Goal: Check status: Check status

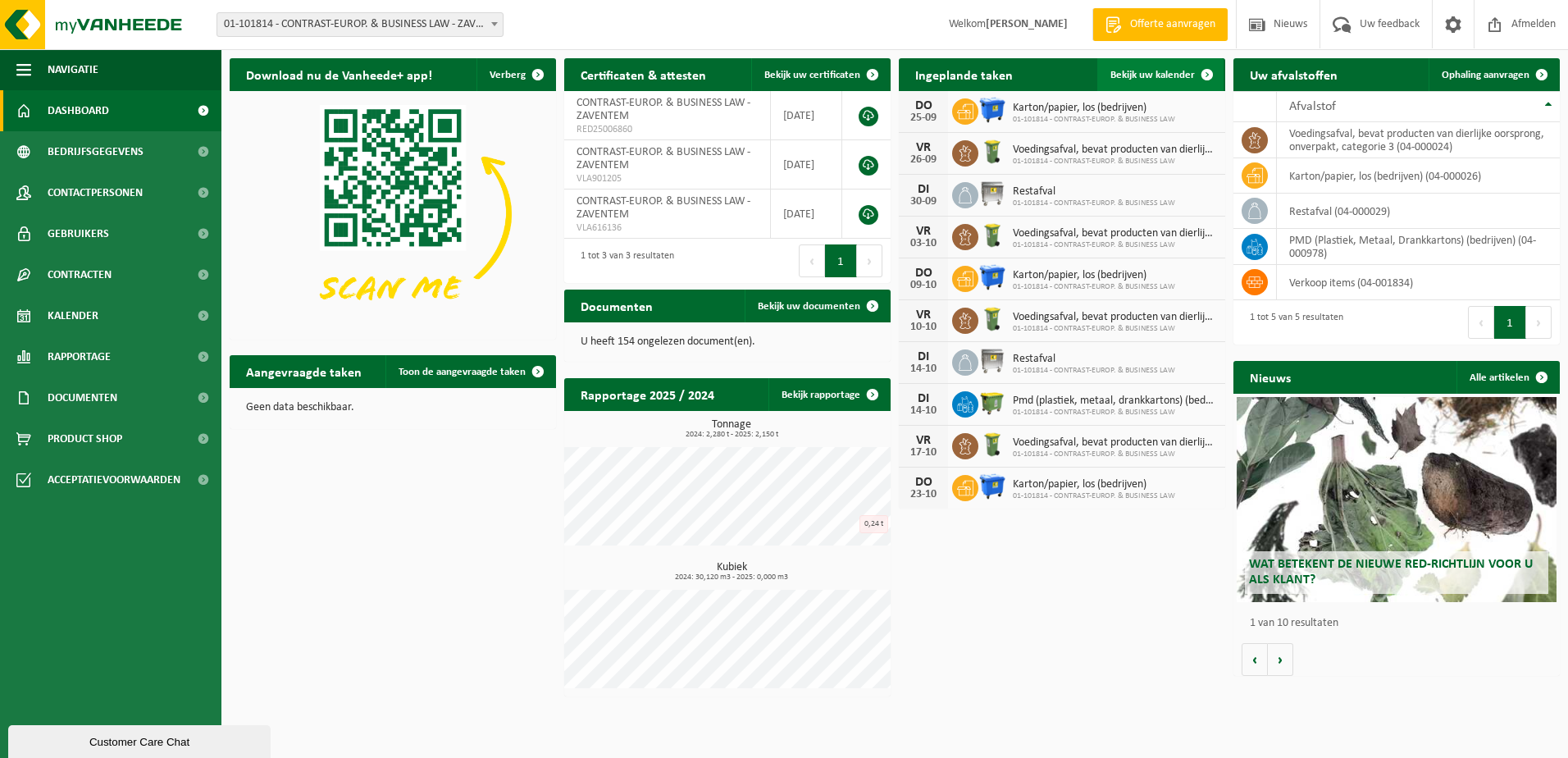
click at [1162, 75] on span "Bekijk uw kalender" at bounding box center [1153, 75] width 85 height 11
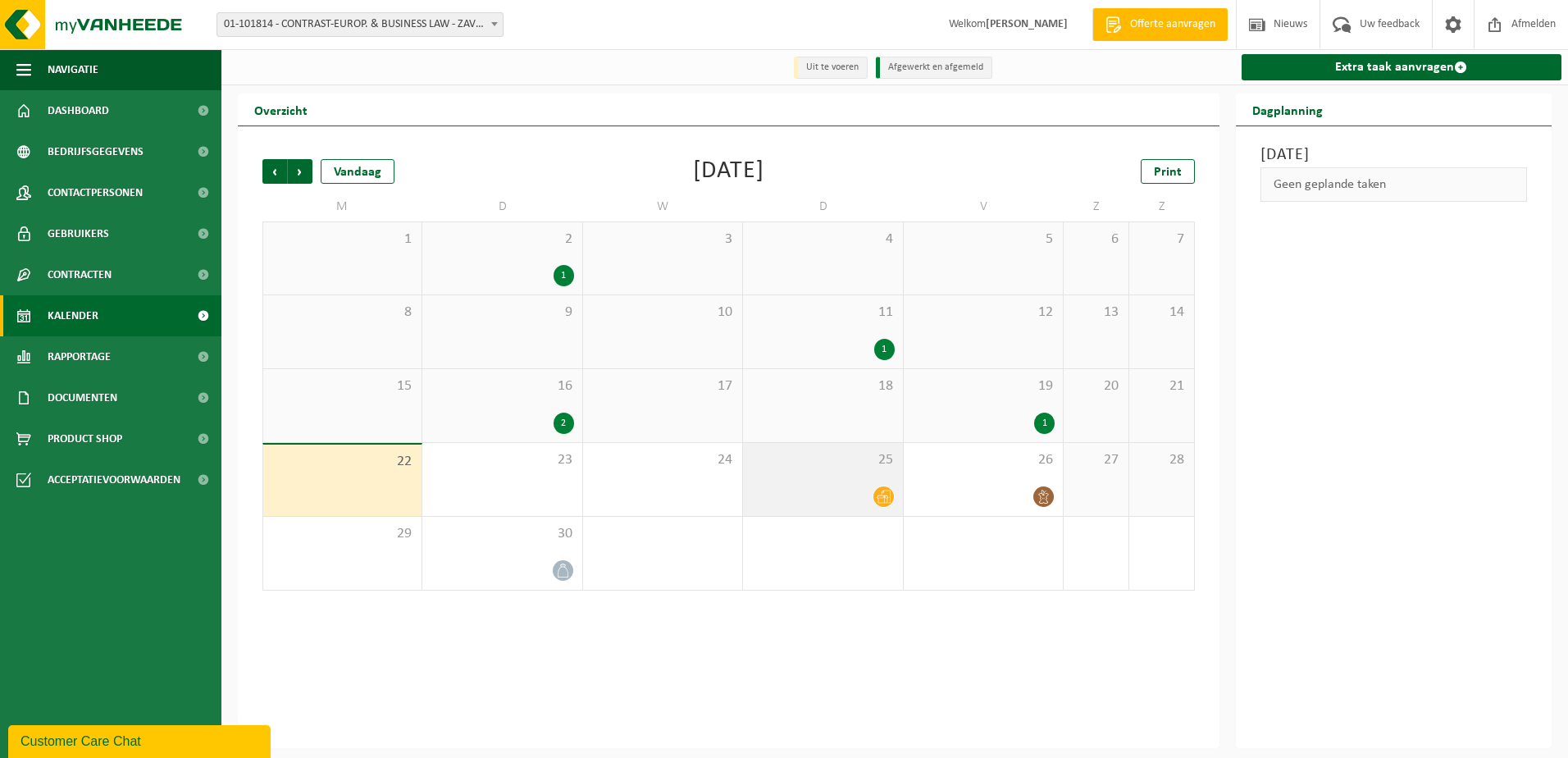
click at [884, 497] on icon at bounding box center [883, 497] width 14 height 14
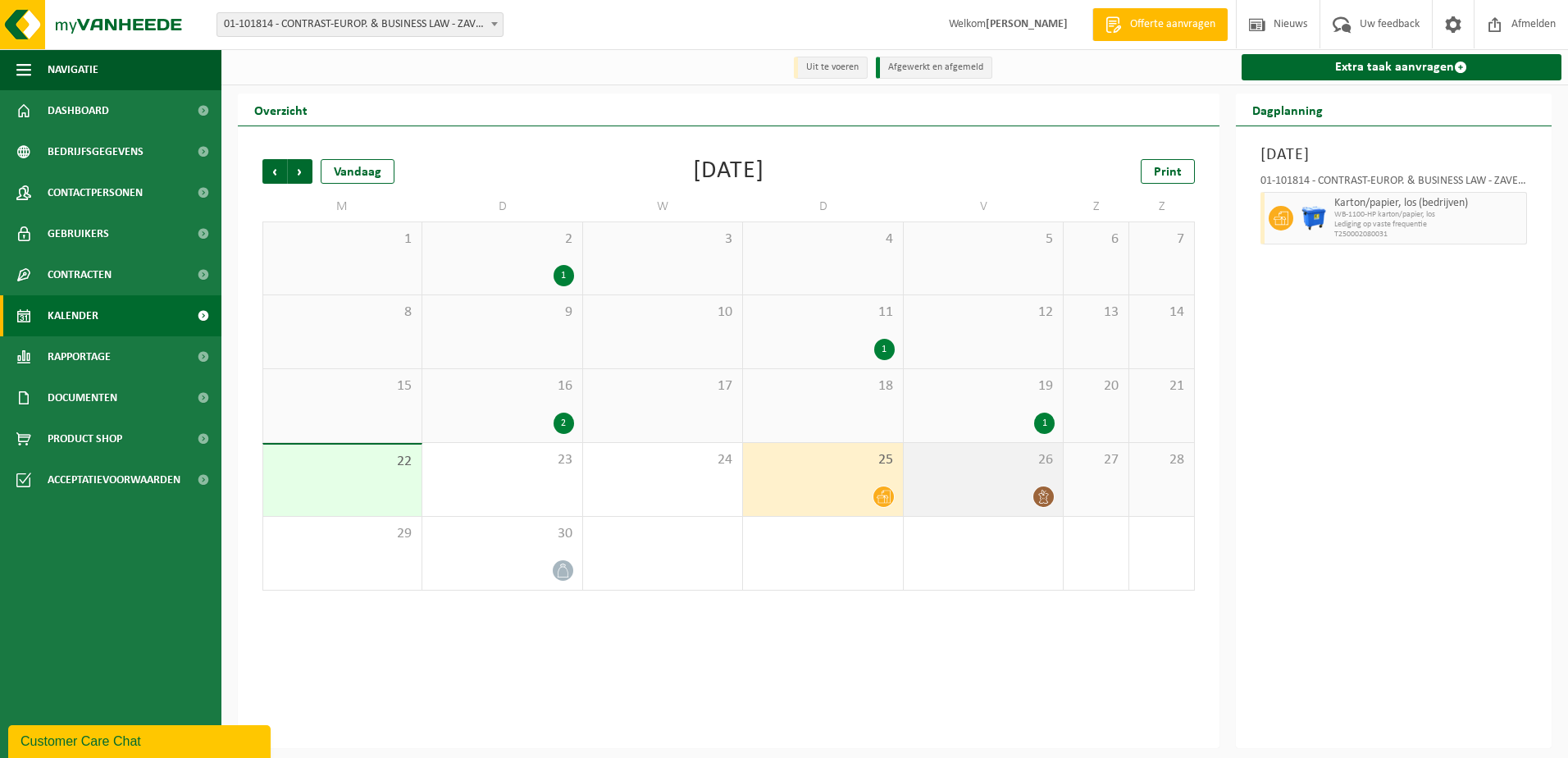
click at [1038, 494] on icon at bounding box center [1043, 496] width 14 height 14
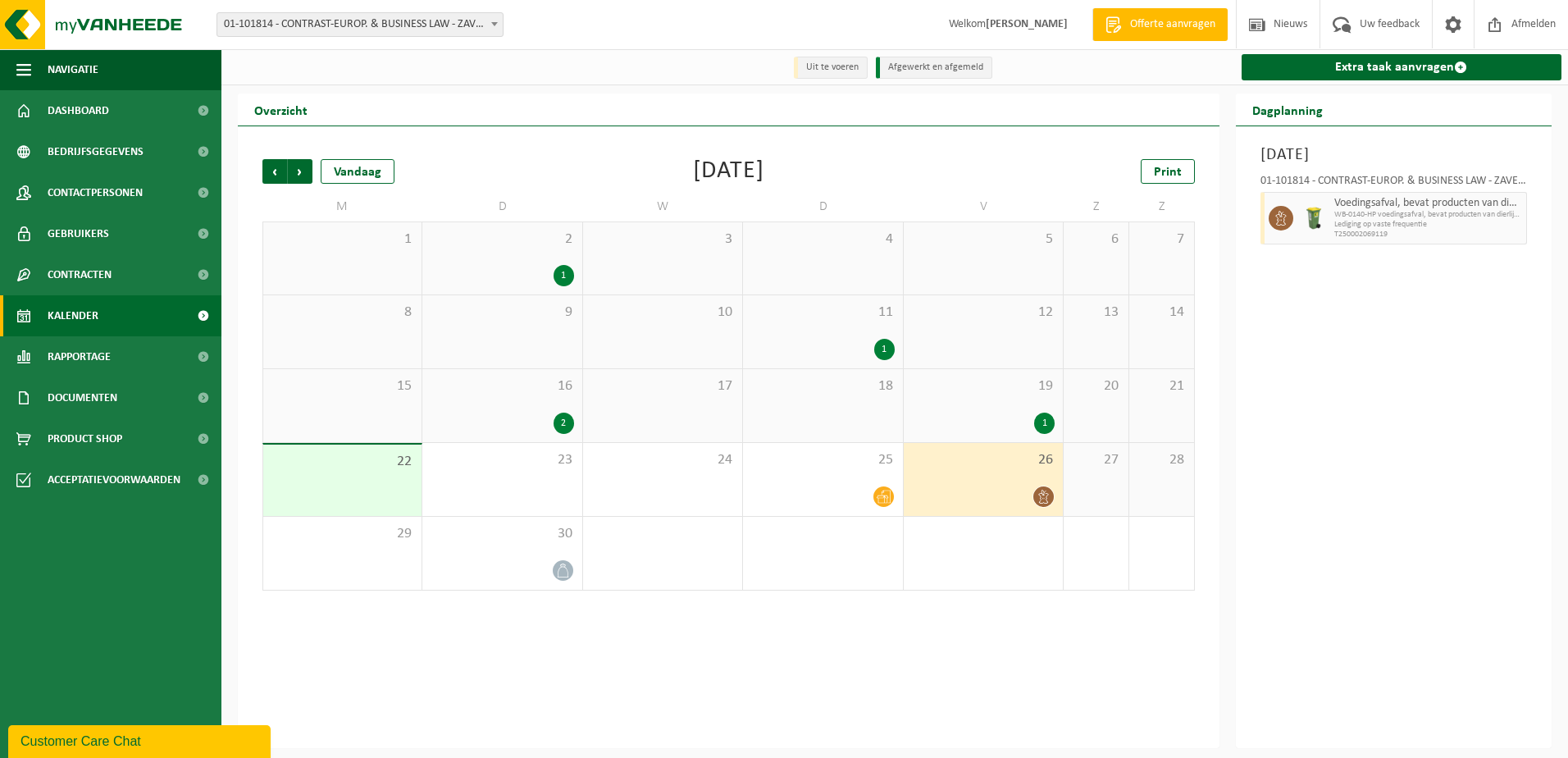
click at [1048, 421] on div "1" at bounding box center [1044, 423] width 21 height 22
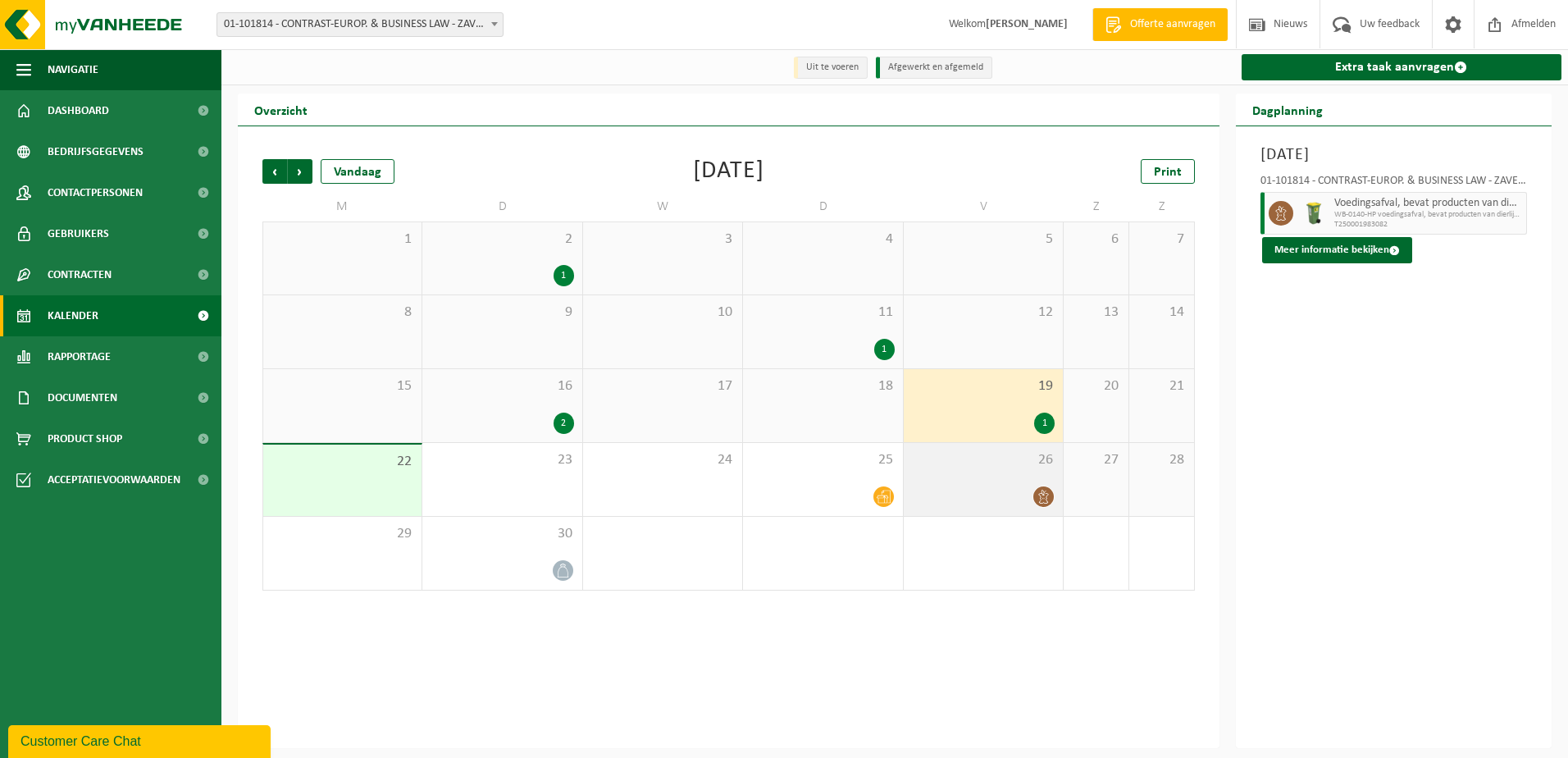
click at [1049, 494] on icon at bounding box center [1043, 496] width 14 height 14
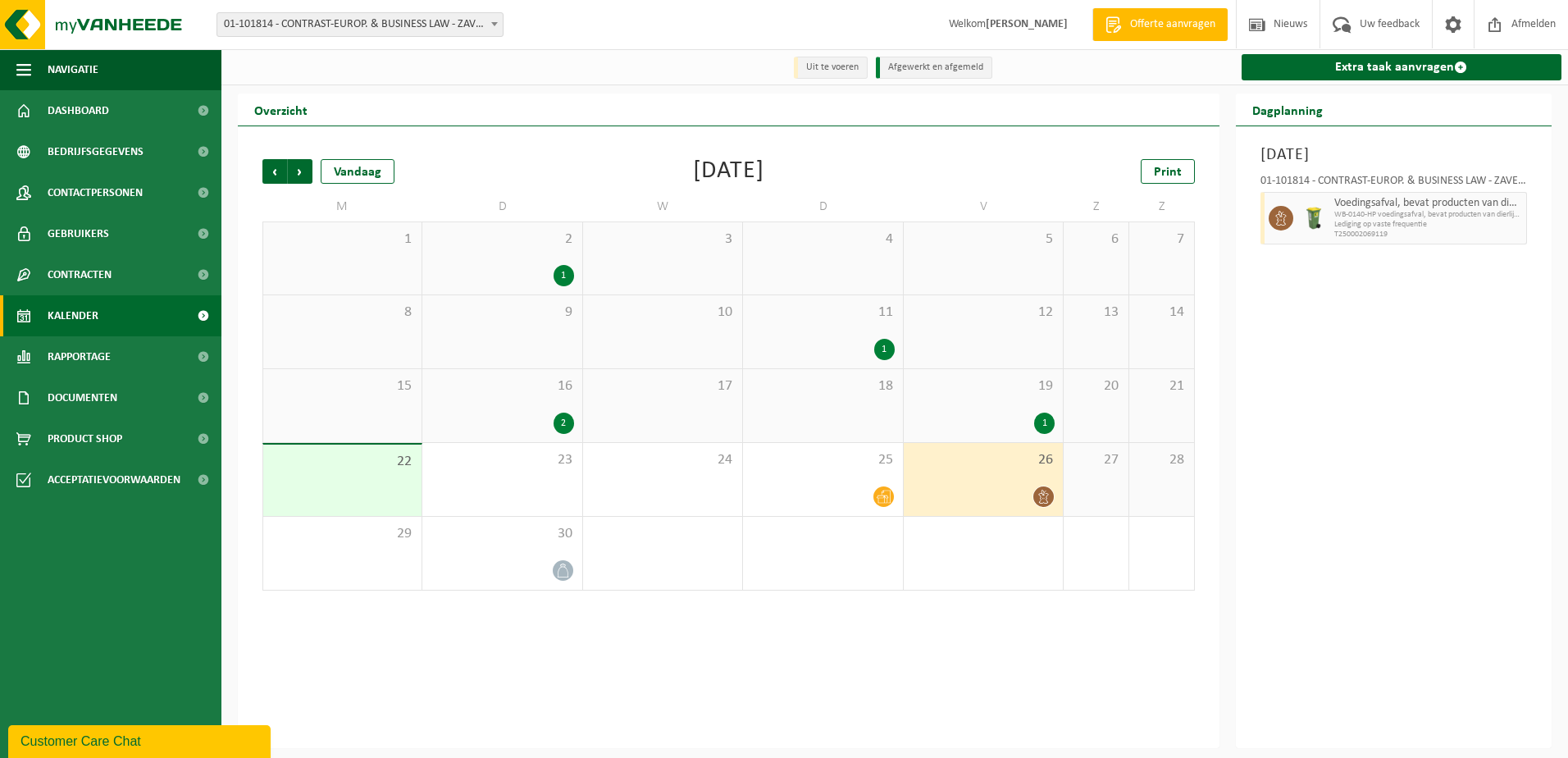
click at [878, 356] on div "1" at bounding box center [884, 349] width 21 height 22
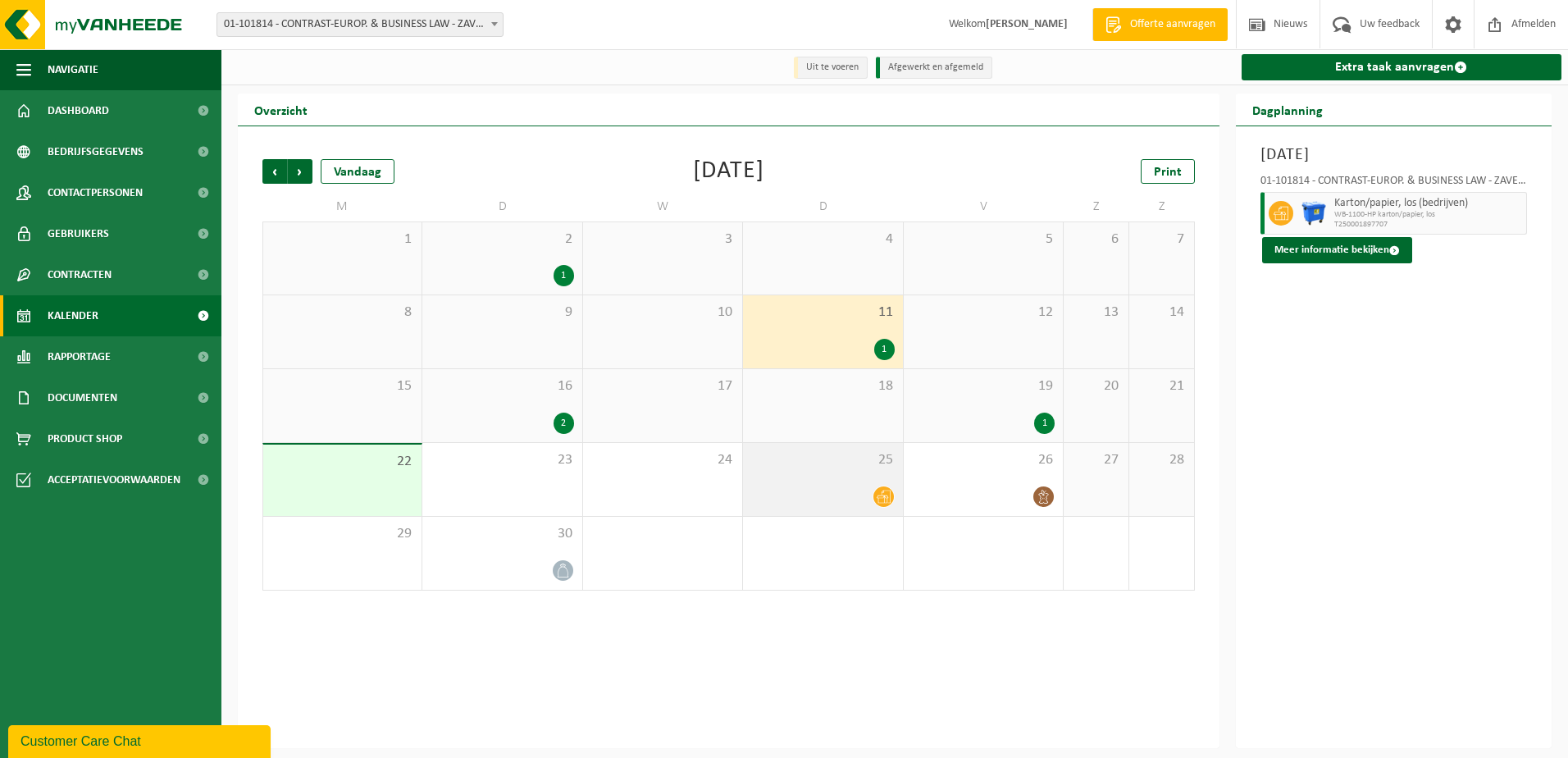
click at [894, 498] on div at bounding box center [883, 496] width 23 height 23
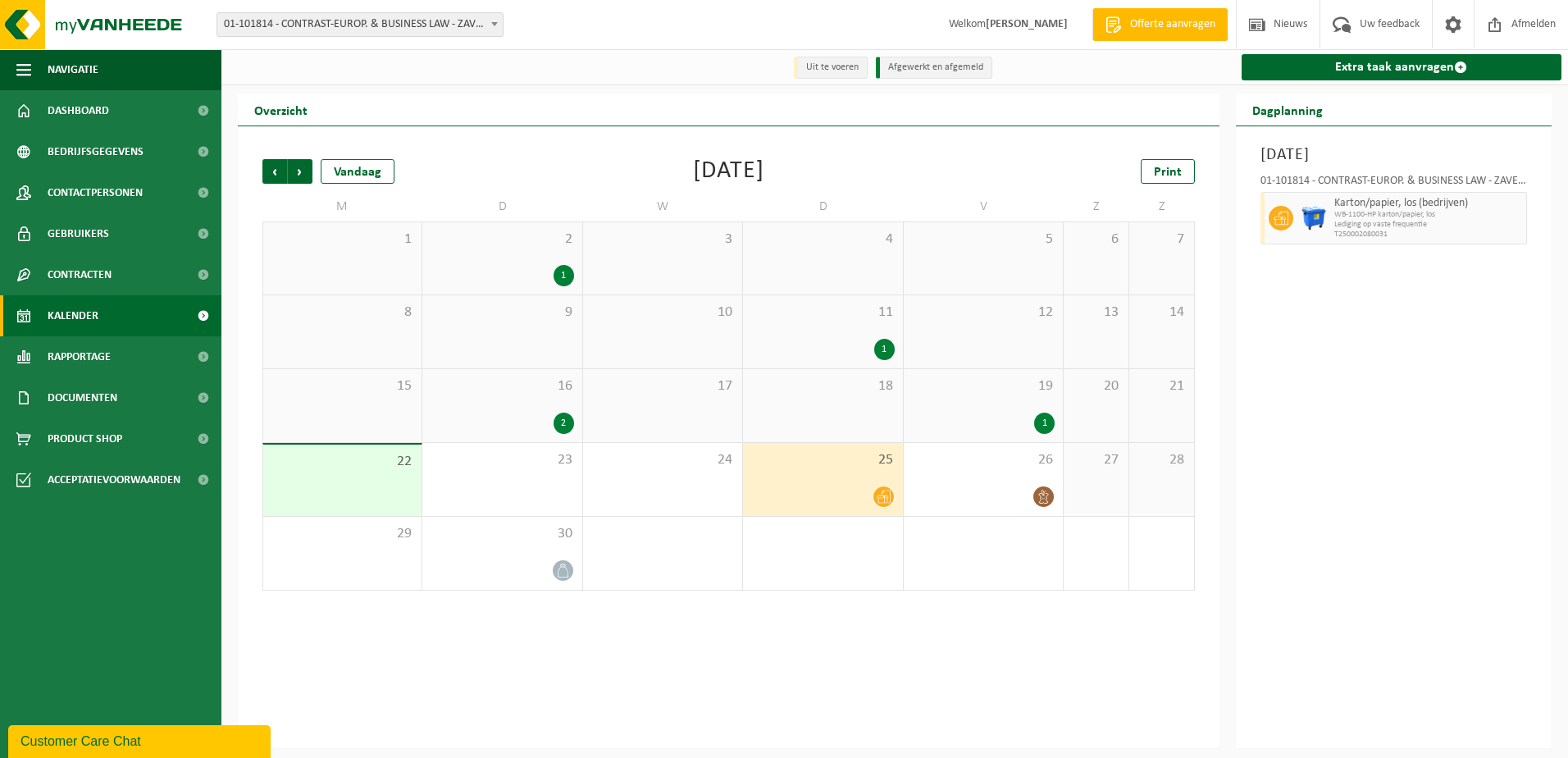
click at [880, 336] on div "11 1" at bounding box center [822, 331] width 159 height 73
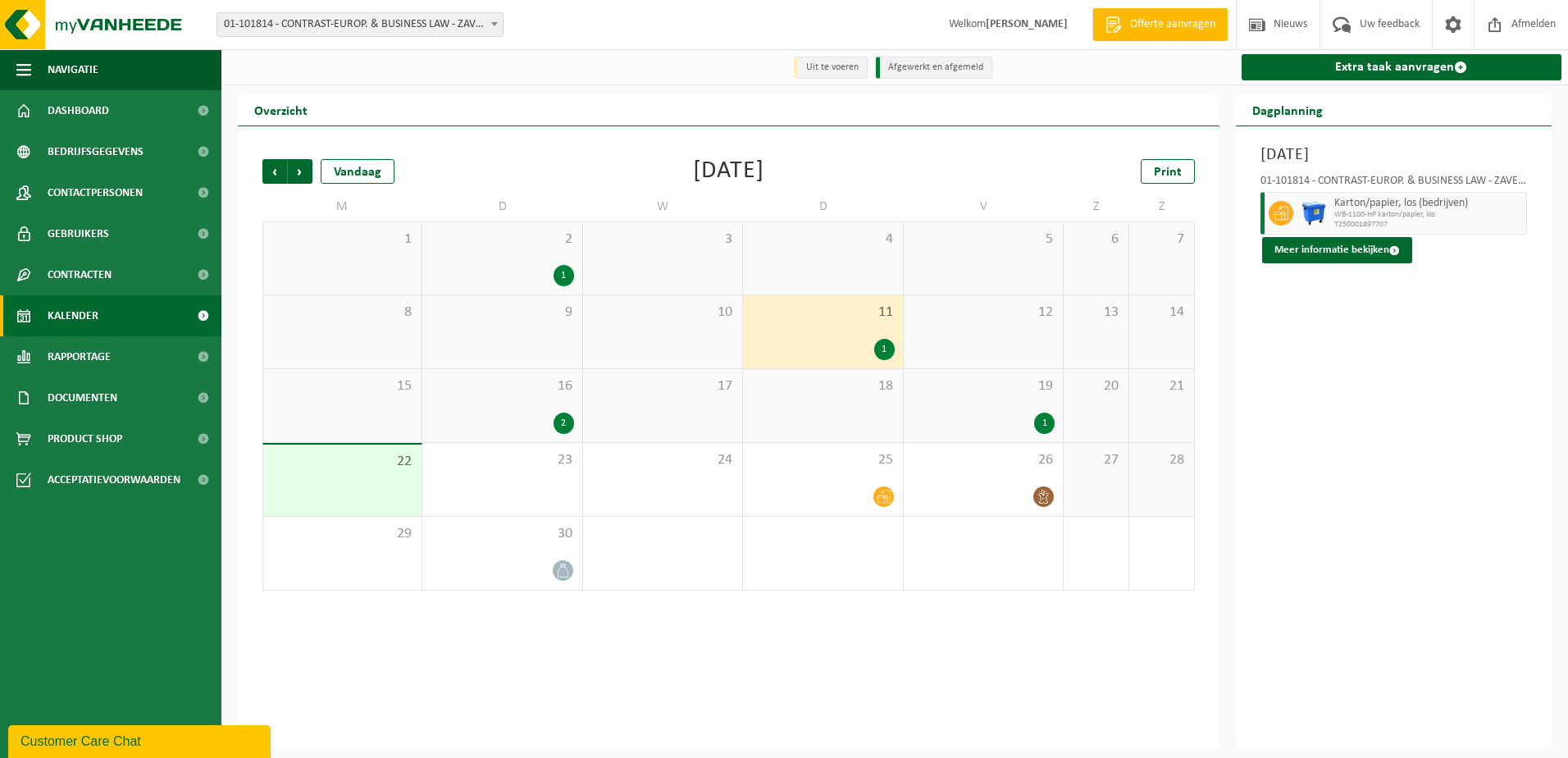
click at [558, 274] on div "1" at bounding box center [564, 276] width 21 height 22
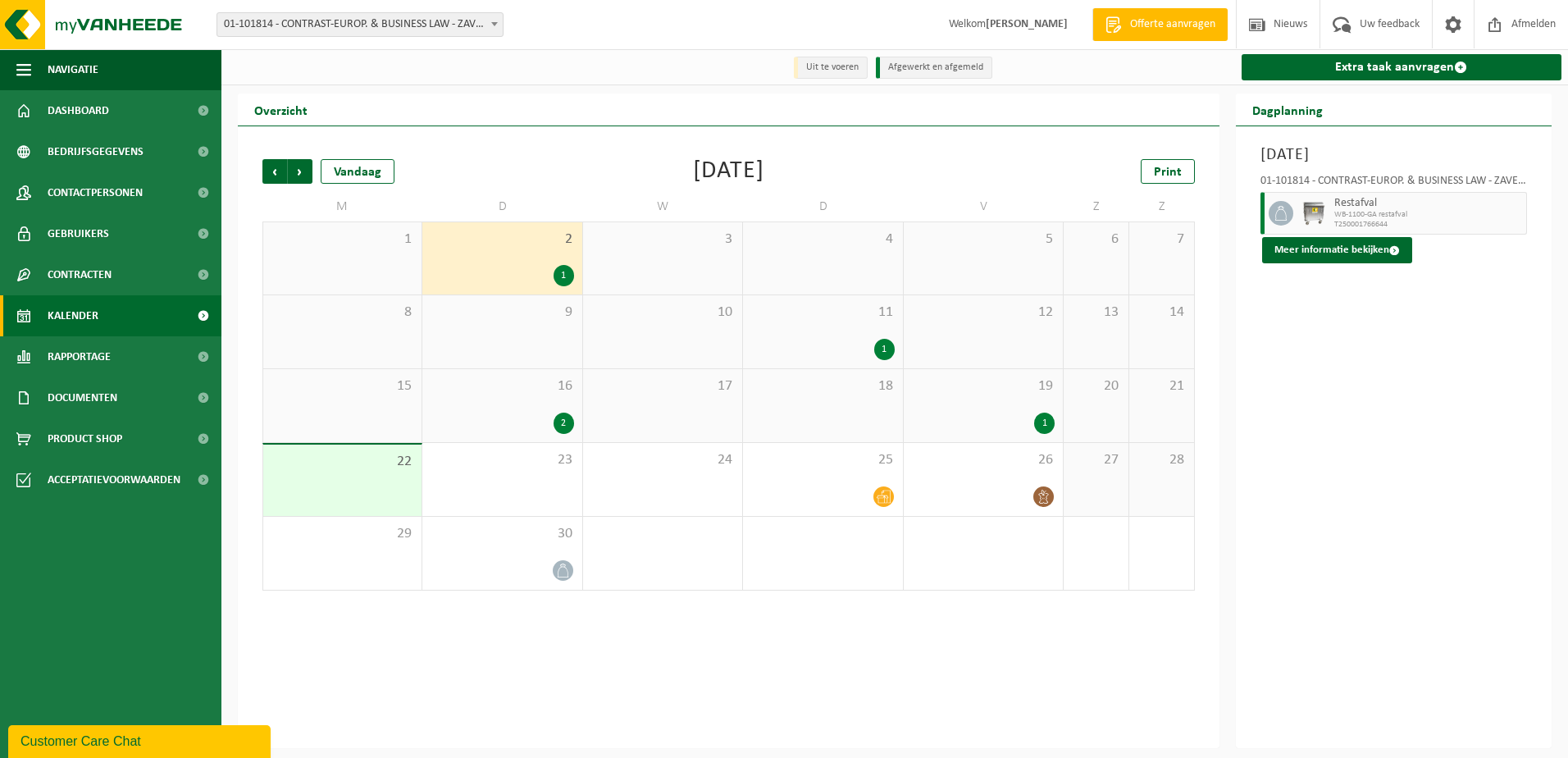
click at [567, 434] on div "2" at bounding box center [502, 423] width 143 height 22
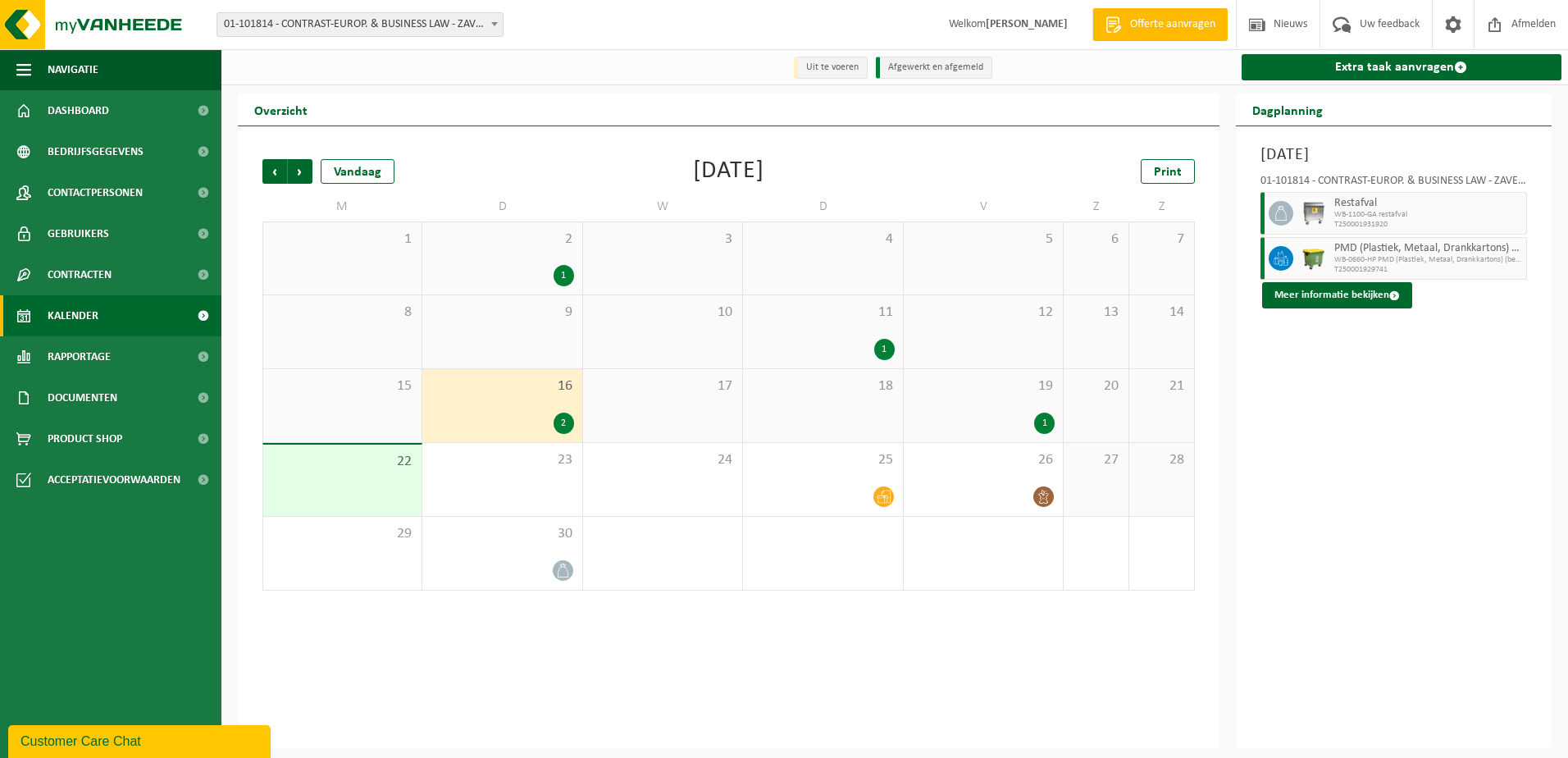
click at [879, 357] on div "1" at bounding box center [884, 349] width 21 height 22
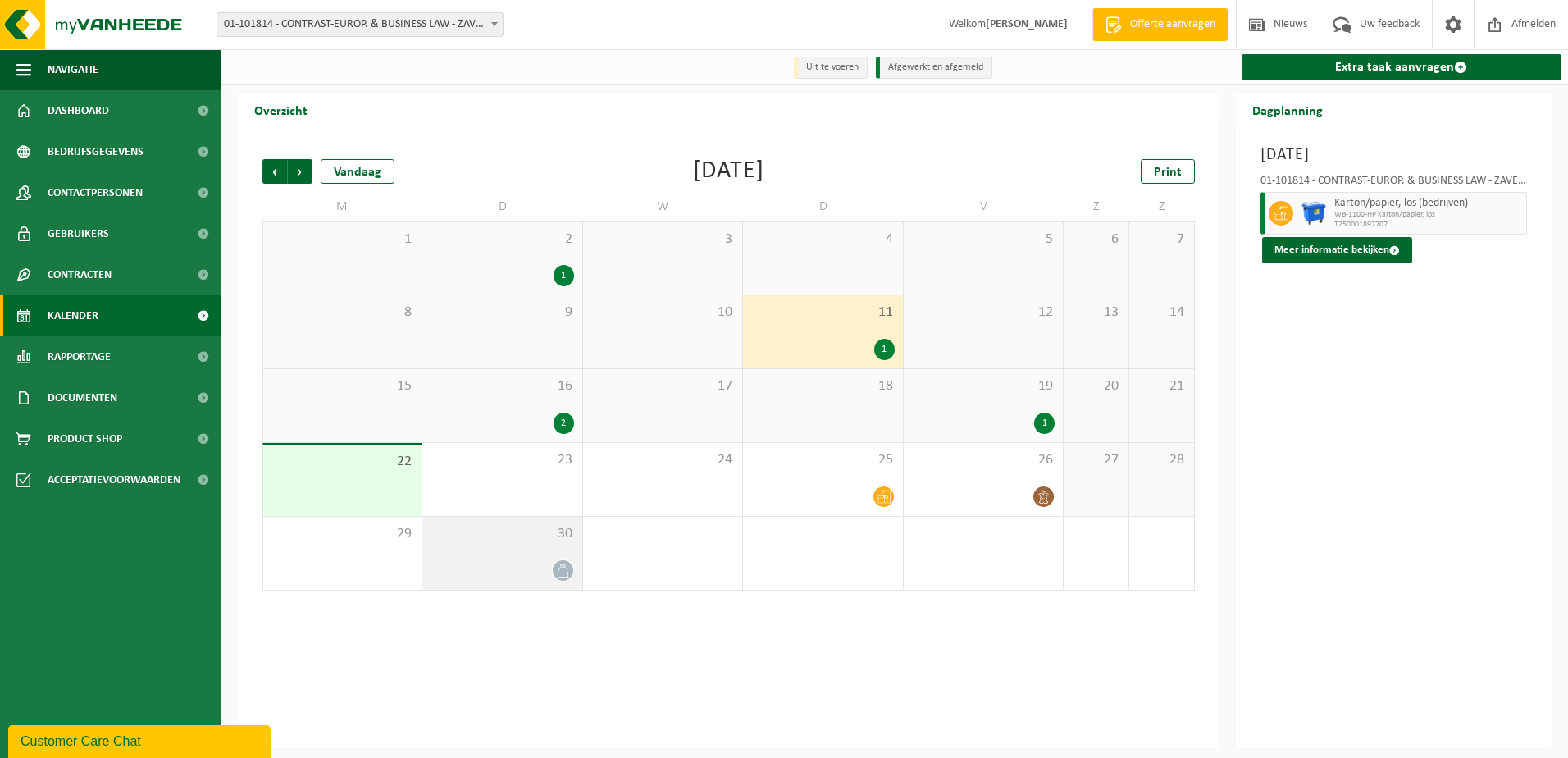
click at [554, 571] on span at bounding box center [563, 570] width 21 height 21
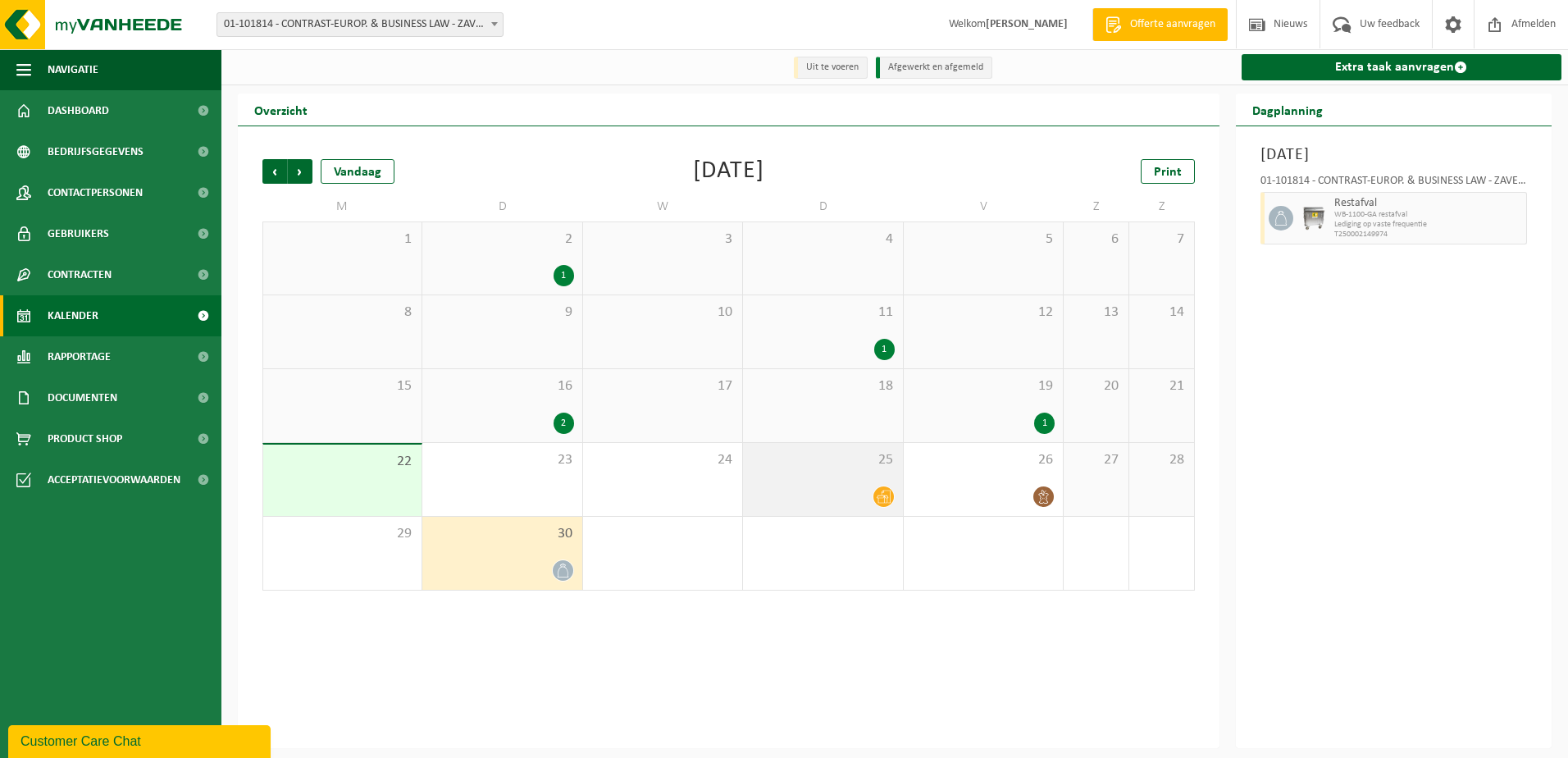
click at [882, 502] on icon at bounding box center [883, 496] width 14 height 14
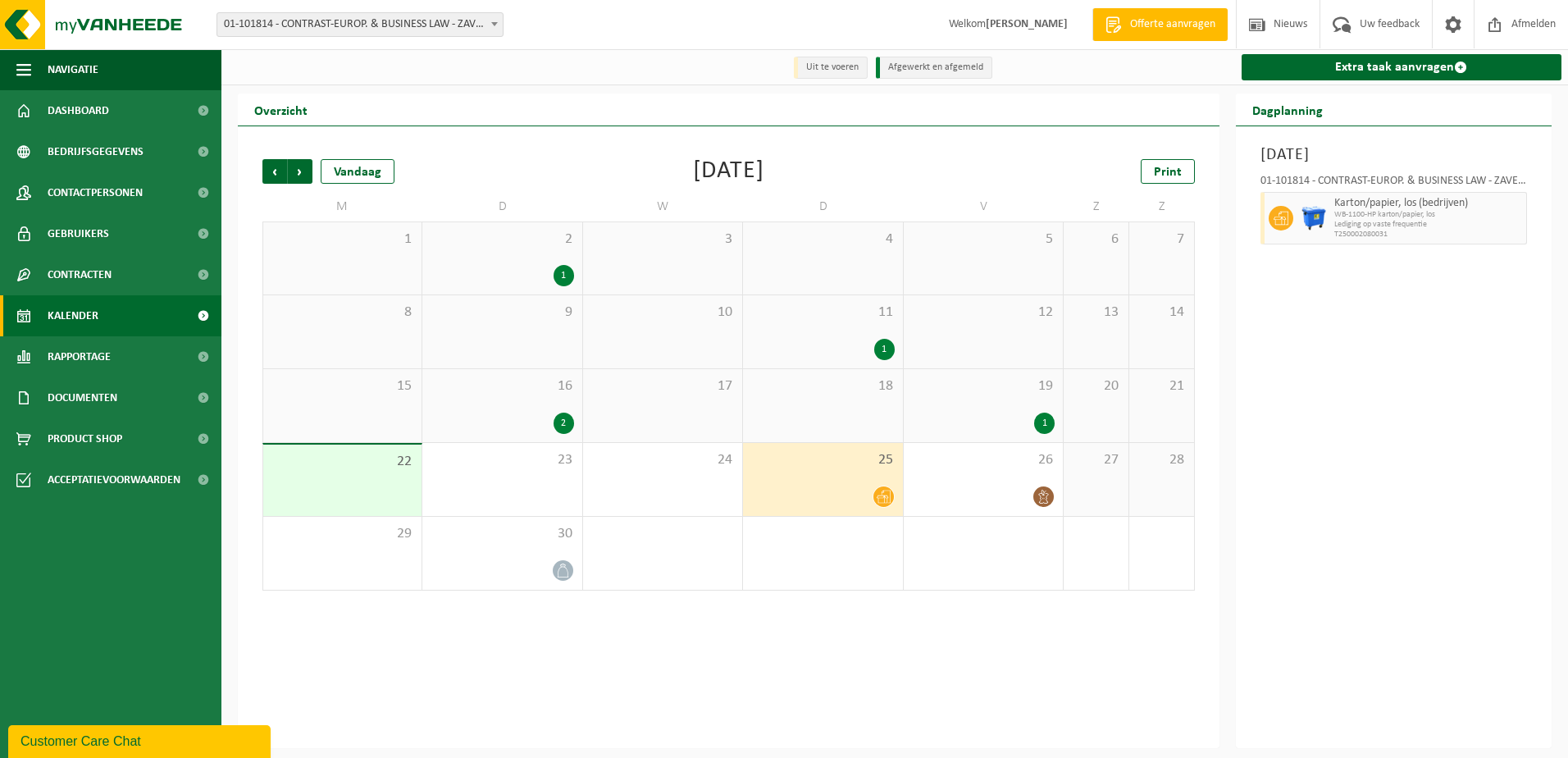
click at [877, 339] on div "1" at bounding box center [823, 349] width 143 height 22
